Goal: Book appointment/travel/reservation

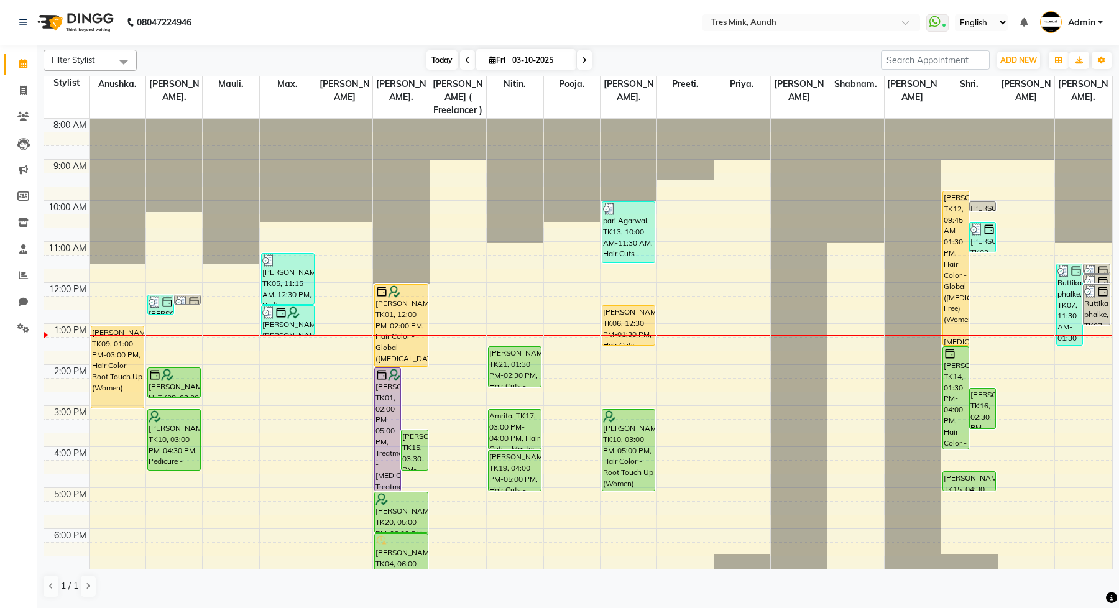
click at [438, 58] on span "Today" at bounding box center [442, 59] width 31 height 19
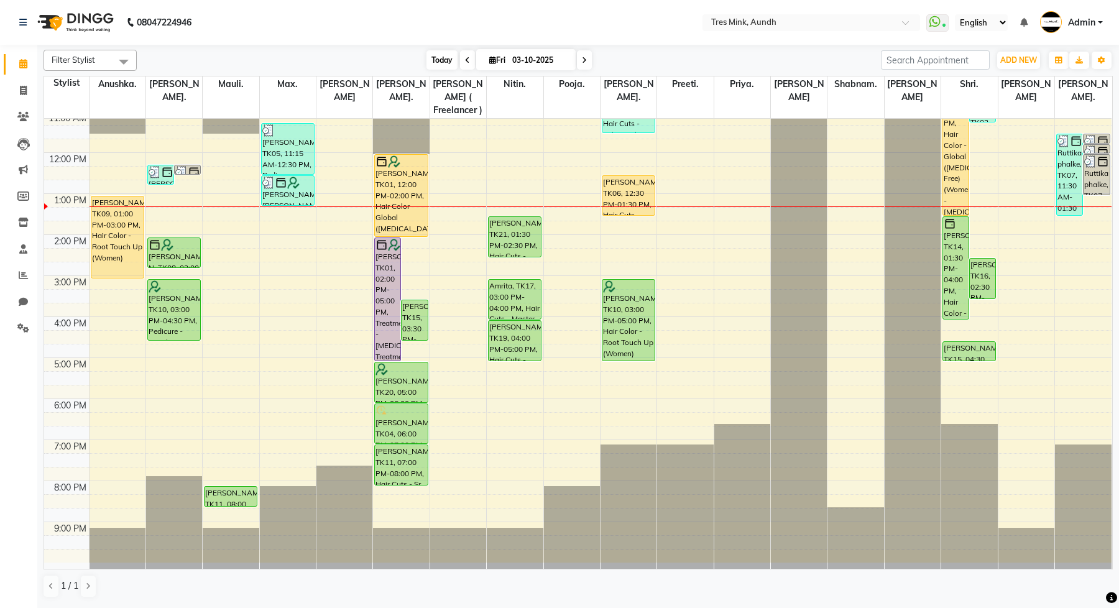
click at [427, 56] on span "Today" at bounding box center [442, 59] width 31 height 19
click at [439, 57] on span "Today" at bounding box center [442, 59] width 31 height 19
click at [342, 155] on div "8:00 AM 9:00 AM 10:00 AM 11:00 AM 12:00 PM 1:00 PM 2:00 PM 3:00 PM 4:00 PM 5:00…" at bounding box center [578, 276] width 1068 height 574
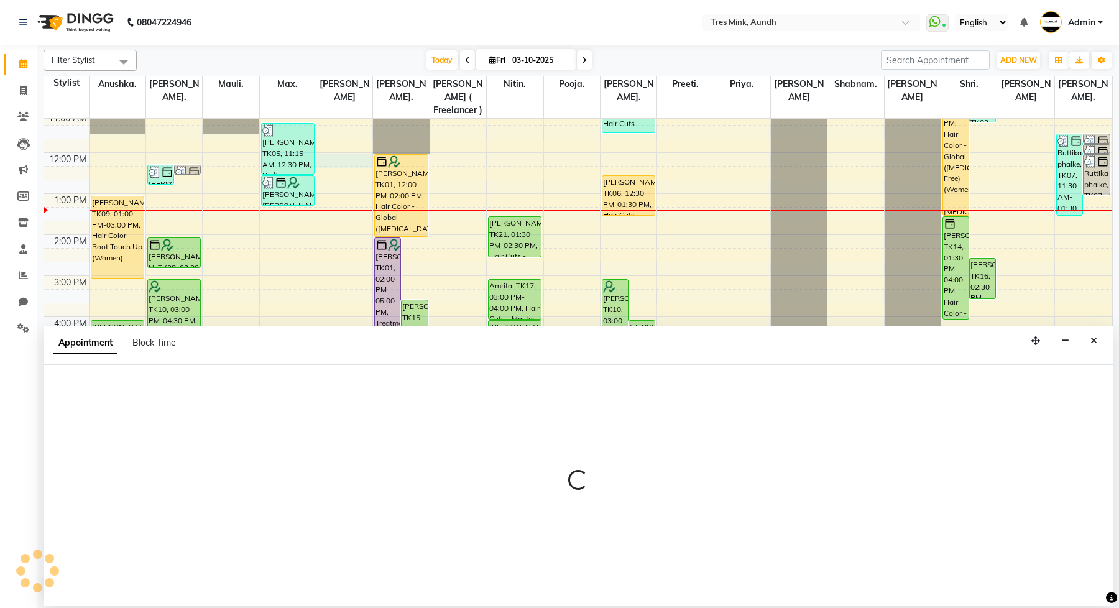
select select "53447"
select select "tentative"
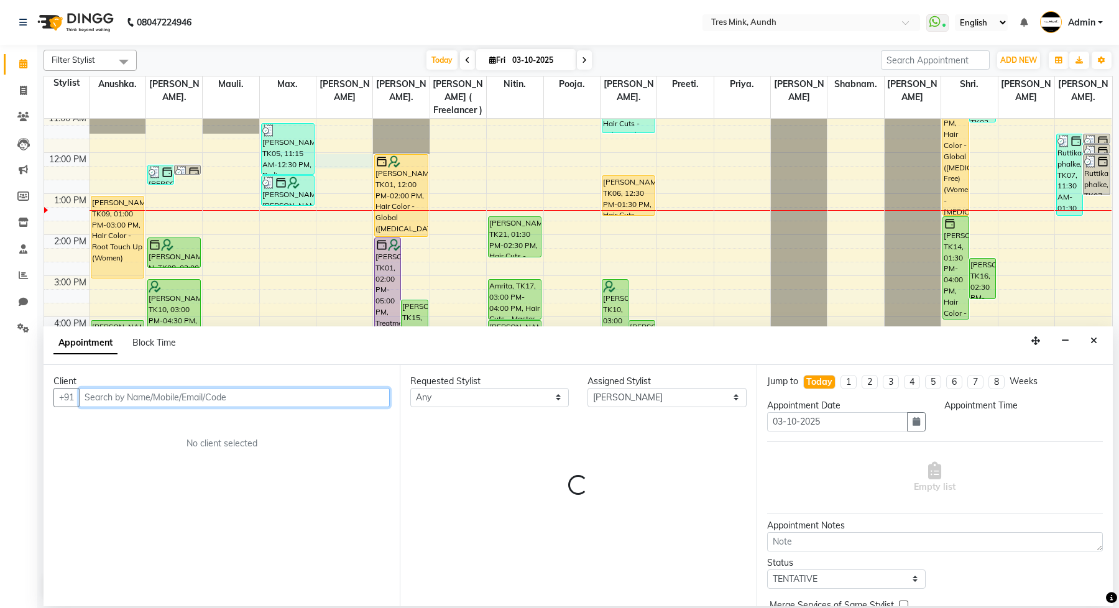
select select "720"
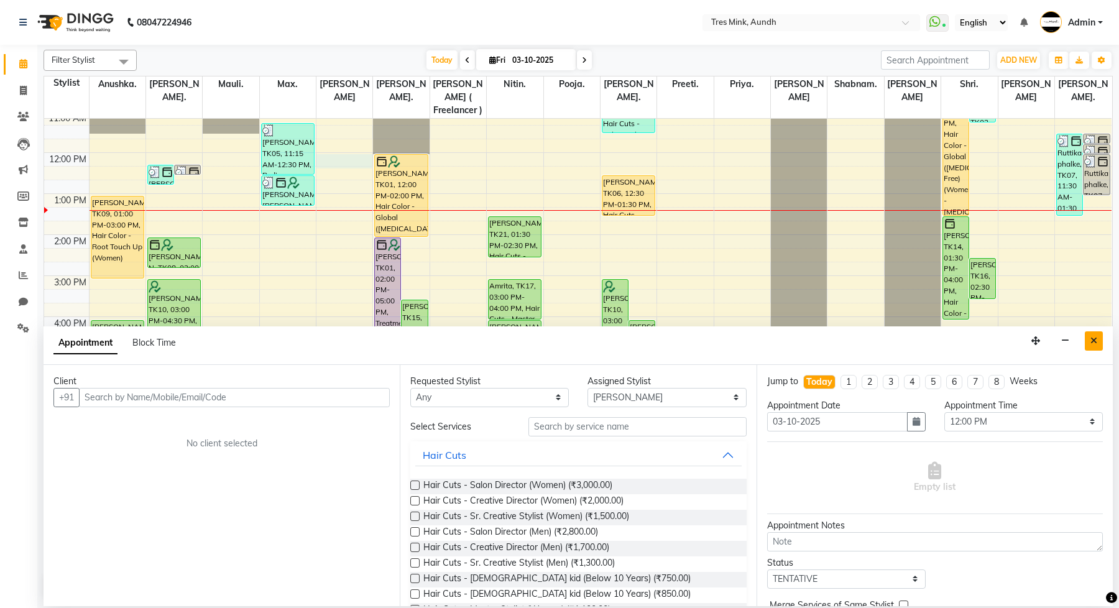
click at [1094, 339] on icon "Close" at bounding box center [1094, 340] width 7 height 9
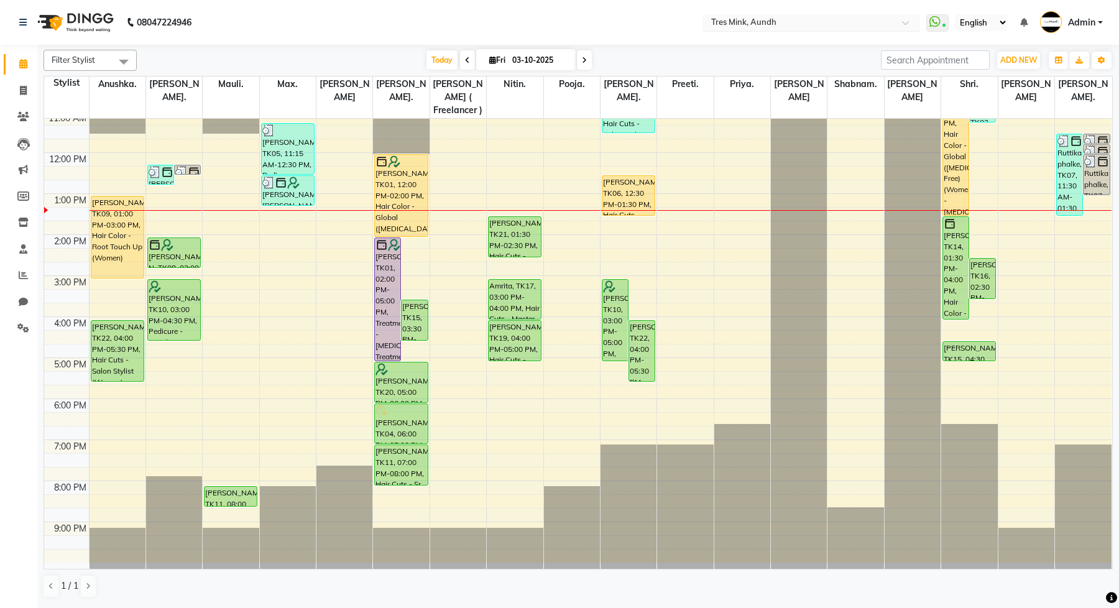
click at [775, 24] on input "text" at bounding box center [799, 23] width 180 height 12
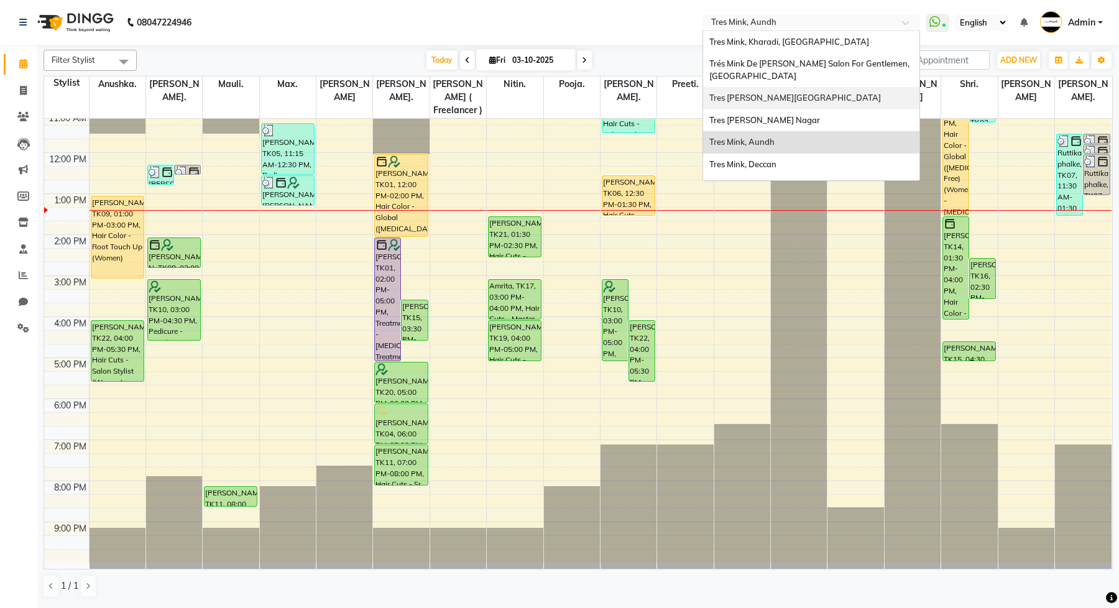
click at [772, 87] on div "Tres [PERSON_NAME][GEOGRAPHIC_DATA]" at bounding box center [811, 98] width 216 height 22
